Goal: Task Accomplishment & Management: Complete application form

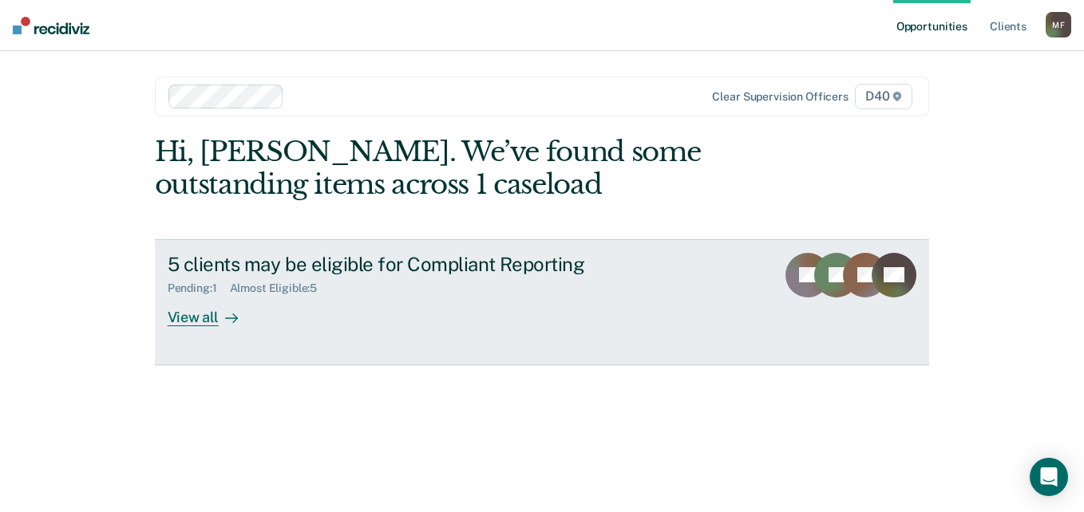
click at [383, 286] on div "Pending : 1 Almost Eligible : 5" at bounding box center [448, 285] width 560 height 20
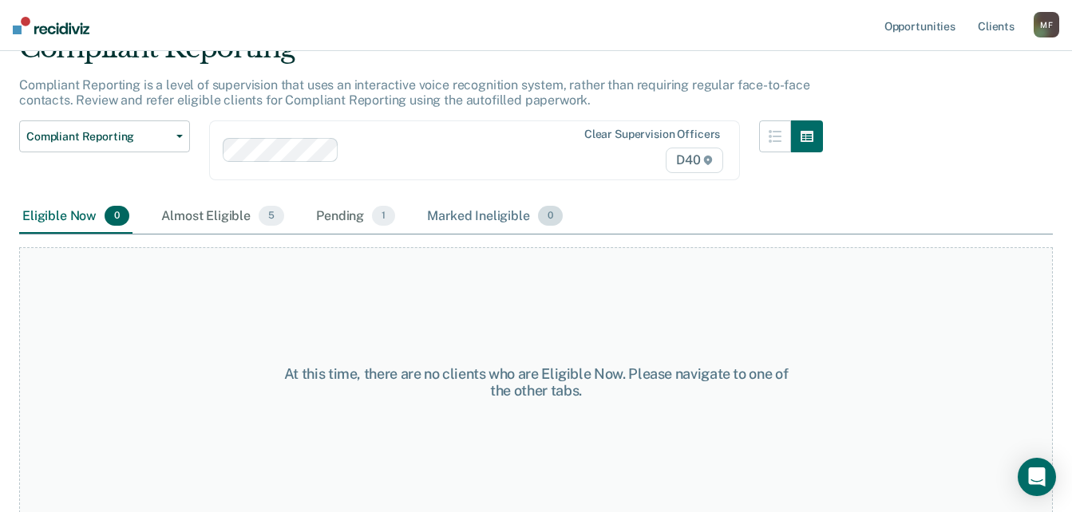
scroll to position [83, 0]
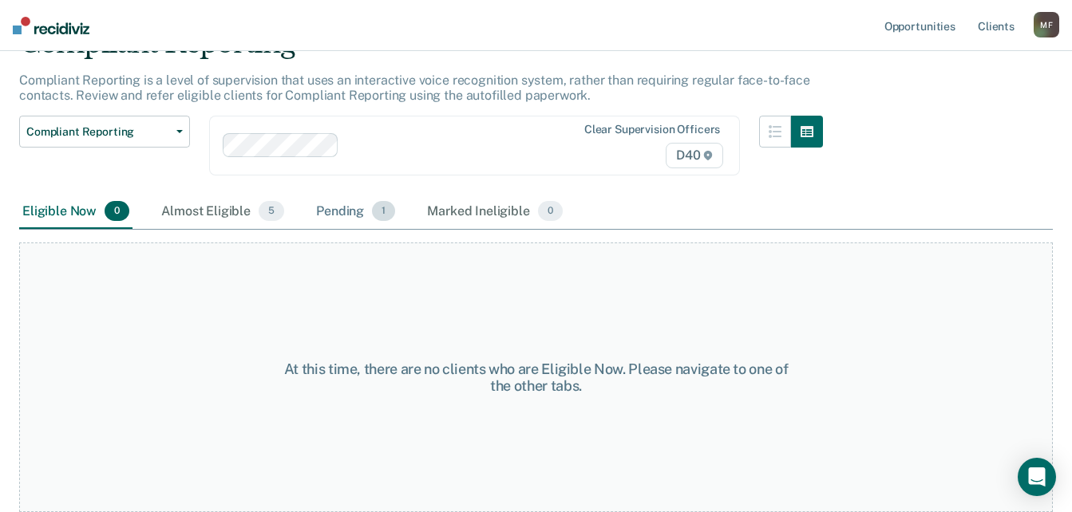
click at [351, 210] on div "Pending 1" at bounding box center [355, 212] width 85 height 35
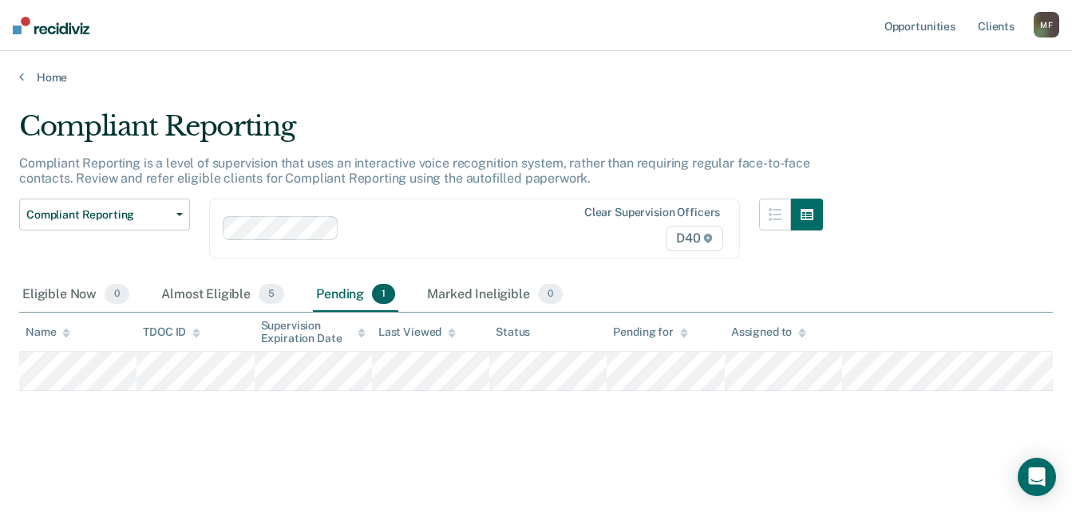
scroll to position [0, 0]
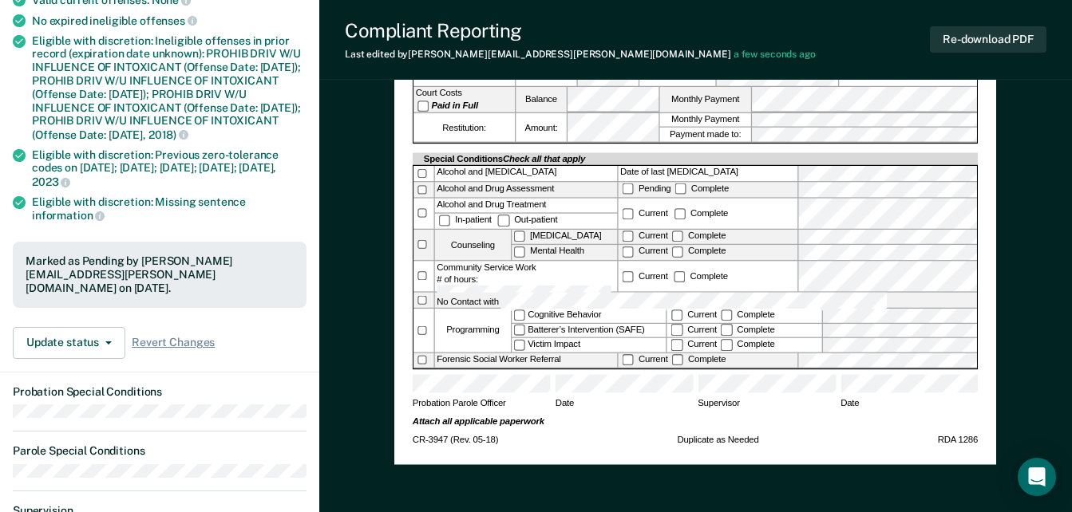
scroll to position [479, 0]
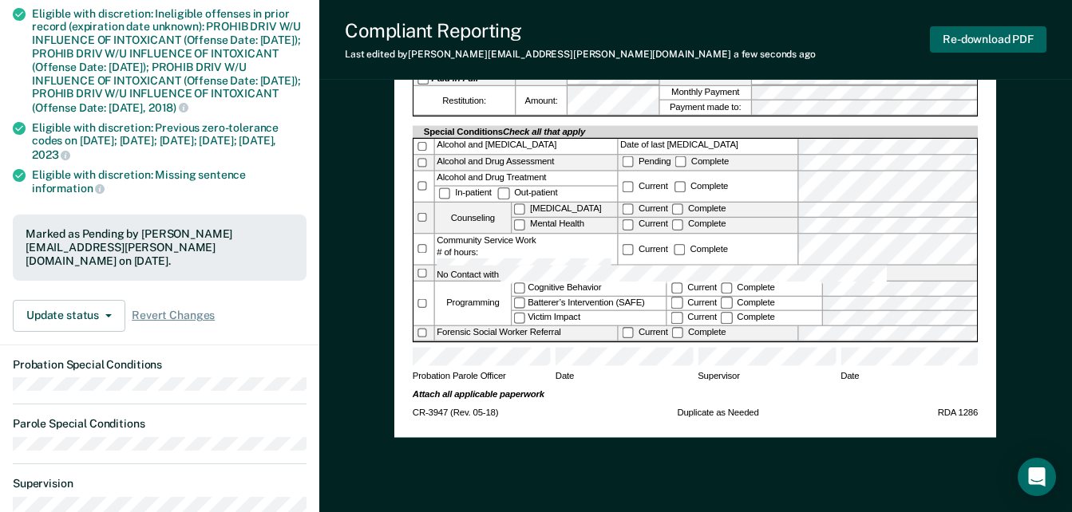
click at [986, 35] on button "Re-download PDF" at bounding box center [988, 39] width 117 height 26
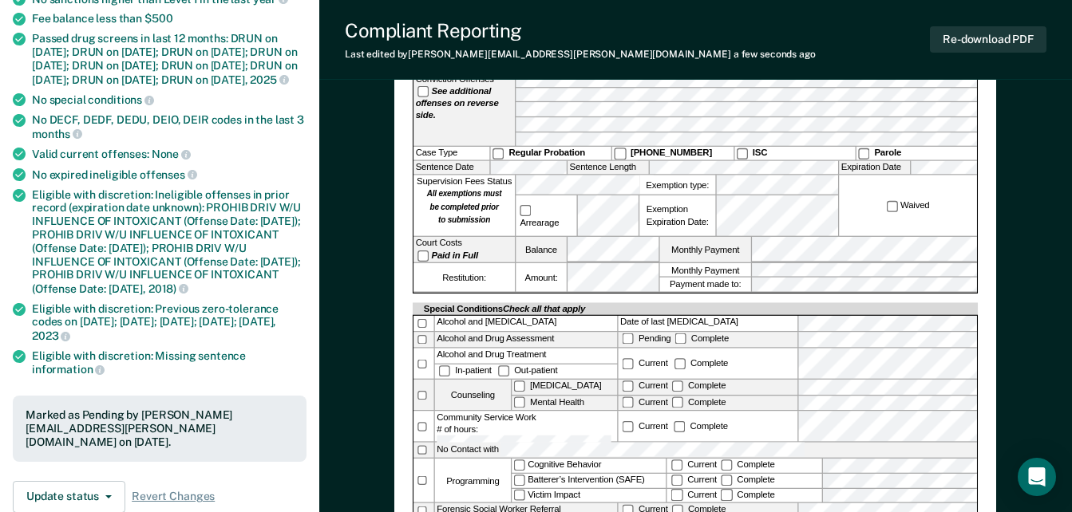
scroll to position [0, 0]
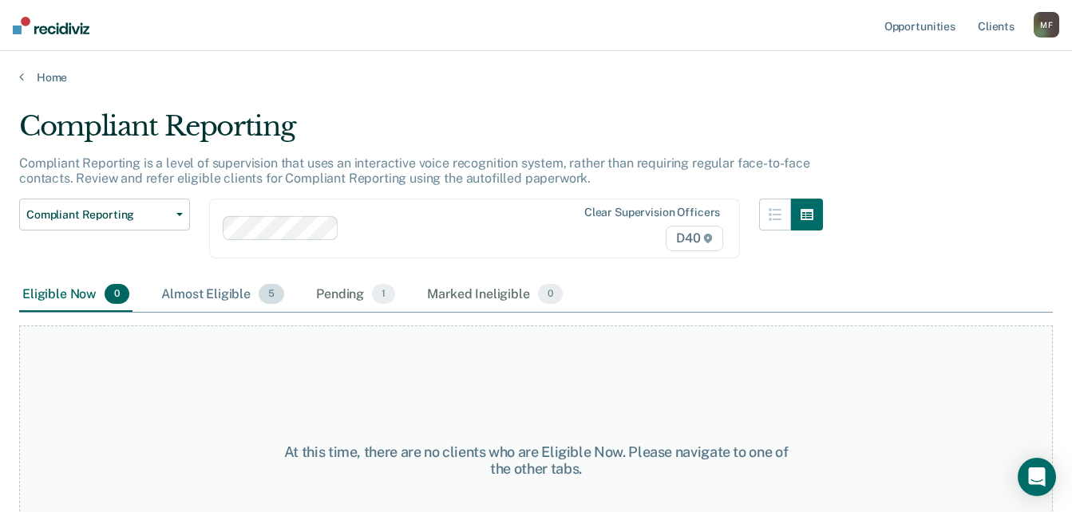
click at [227, 291] on div "Almost Eligible 5" at bounding box center [222, 295] width 129 height 35
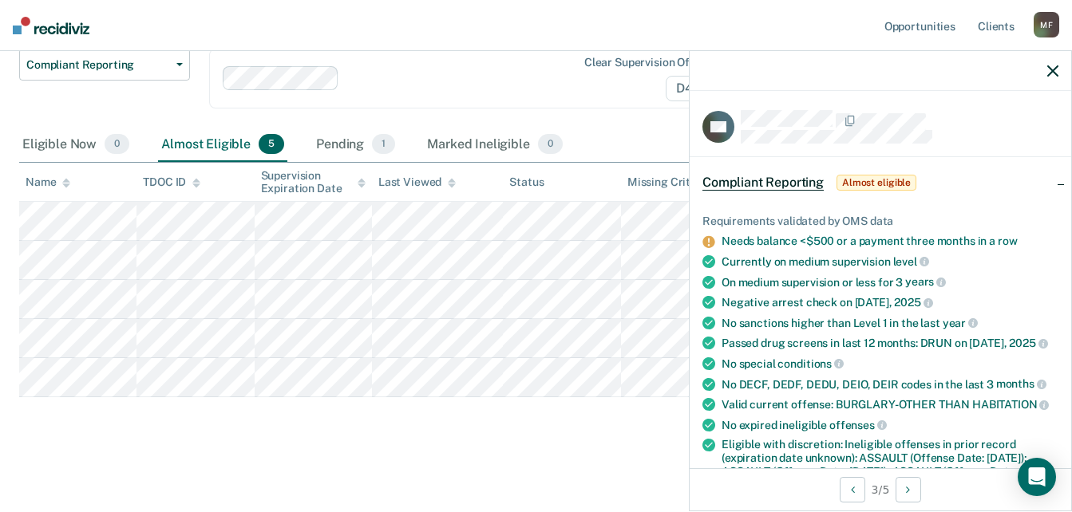
click at [1045, 71] on div at bounding box center [880, 71] width 381 height 40
click at [1049, 68] on icon "button" at bounding box center [1052, 70] width 11 height 11
